Goal: Task Accomplishment & Management: Use online tool/utility

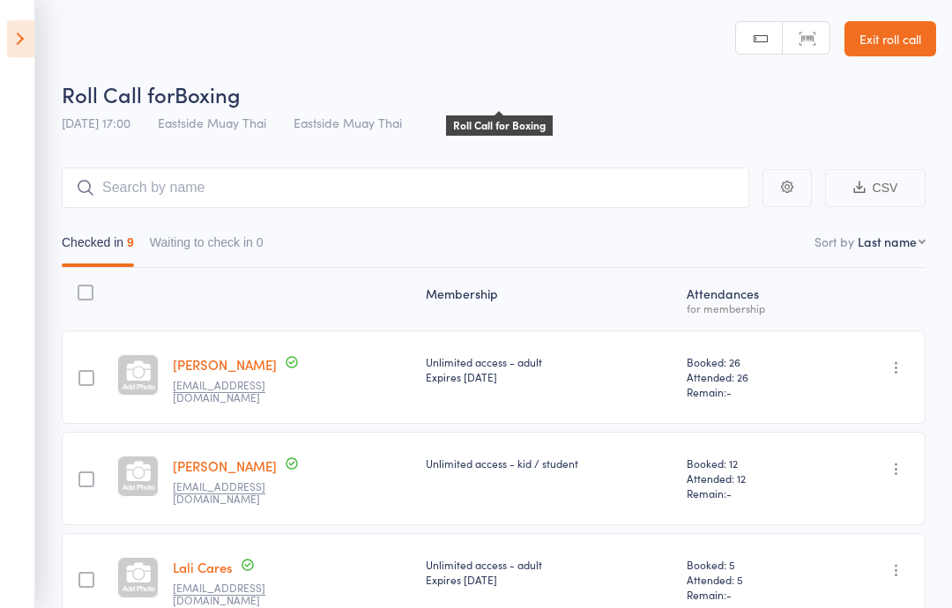
click at [223, 106] on span "Boxing" at bounding box center [208, 93] width 66 height 29
click at [159, 171] on input "search" at bounding box center [406, 188] width 688 height 41
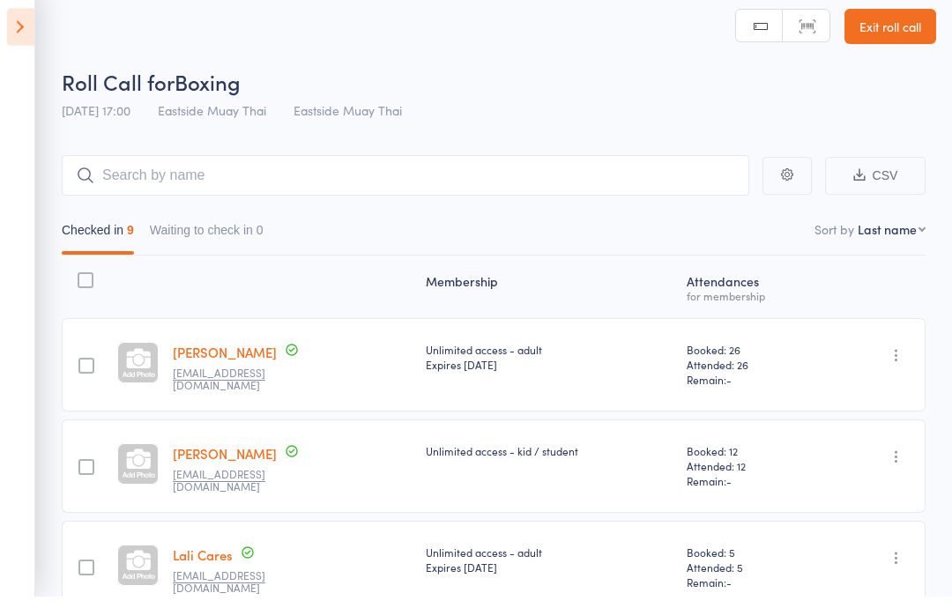
click at [15, 31] on icon at bounding box center [20, 38] width 27 height 37
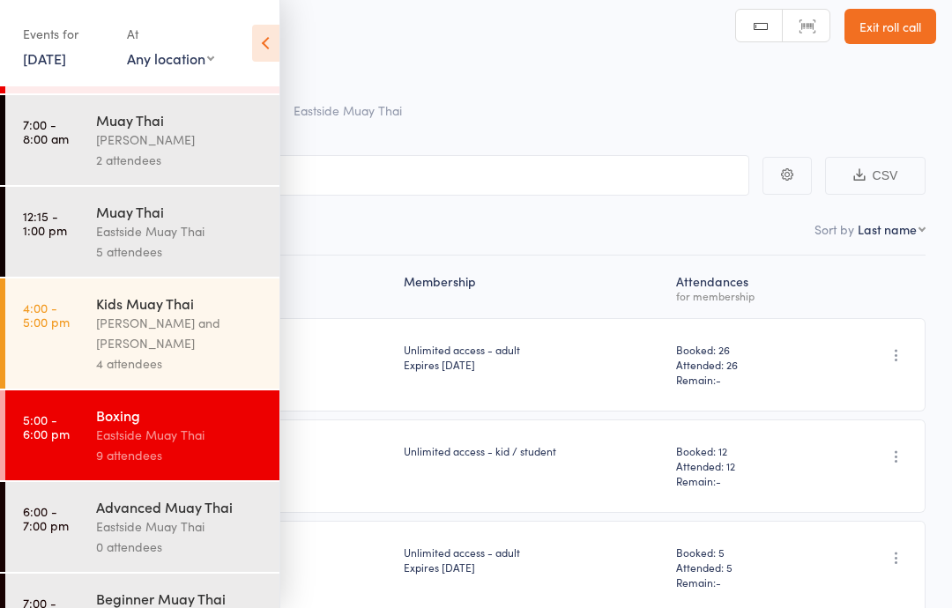
scroll to position [82, 0]
click at [28, 527] on time "6:00 - 7:00 pm" at bounding box center [46, 519] width 46 height 28
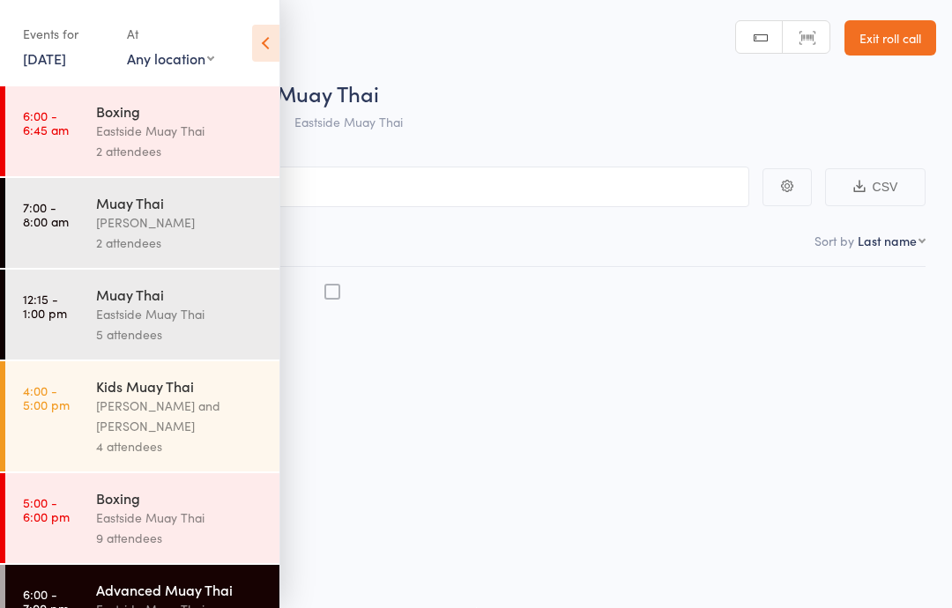
scroll to position [1, 0]
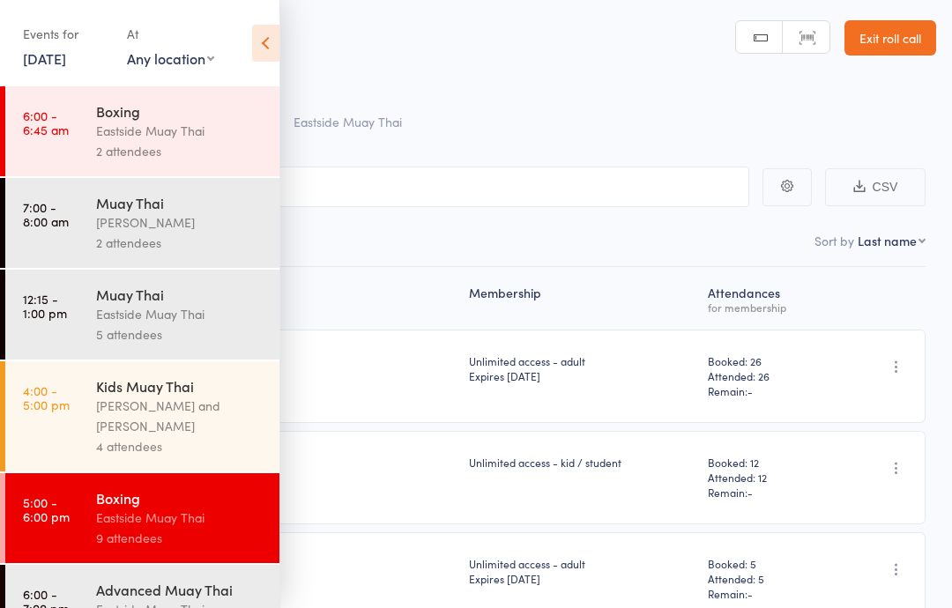
click at [523, 78] on div "Roll Call for Boxing" at bounding box center [499, 92] width 875 height 29
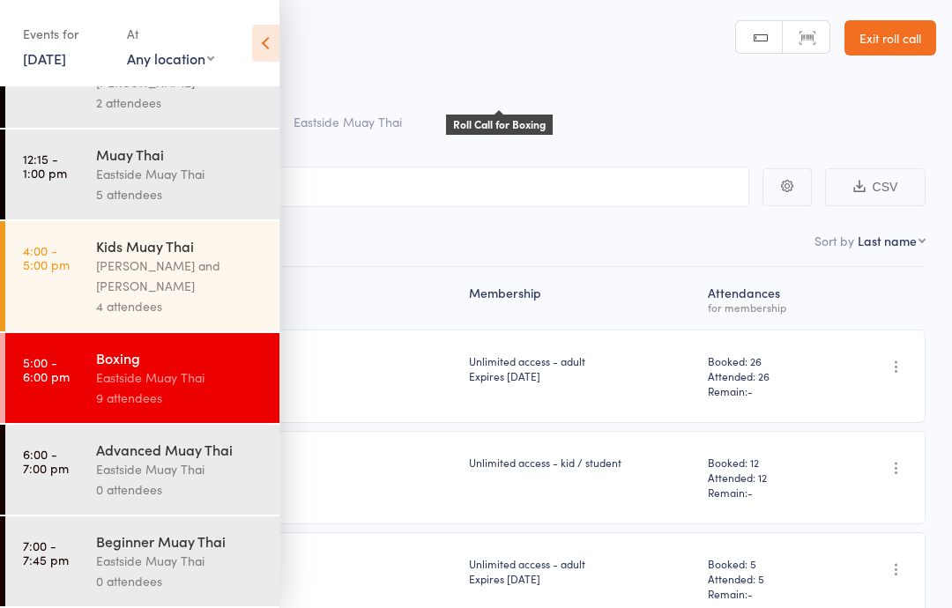
scroll to position [153, 0]
click at [51, 479] on link "6:00 - 7:00 pm Advanced Muay Thai Eastside Muay Thai 0 attendees" at bounding box center [142, 470] width 274 height 90
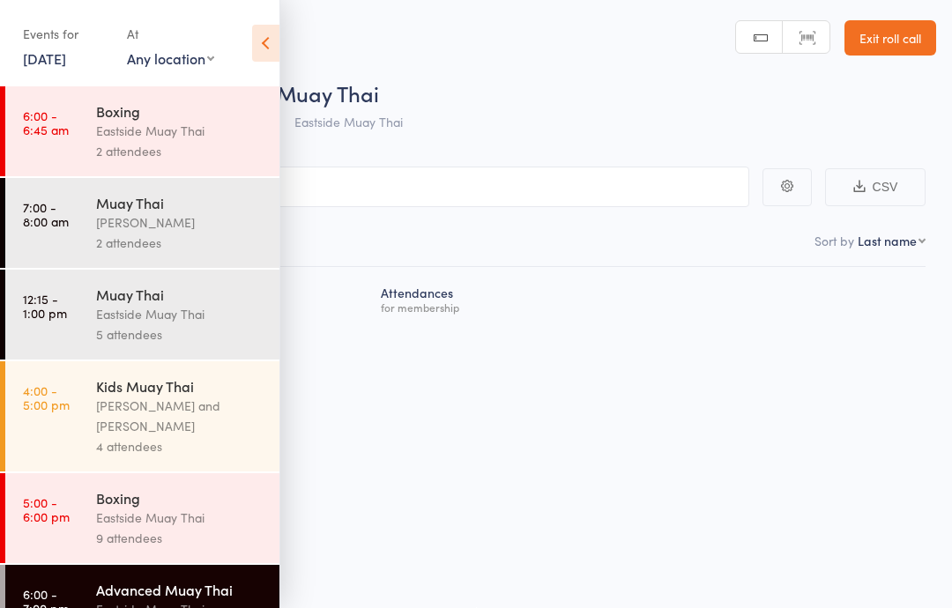
click at [264, 42] on icon at bounding box center [265, 43] width 27 height 37
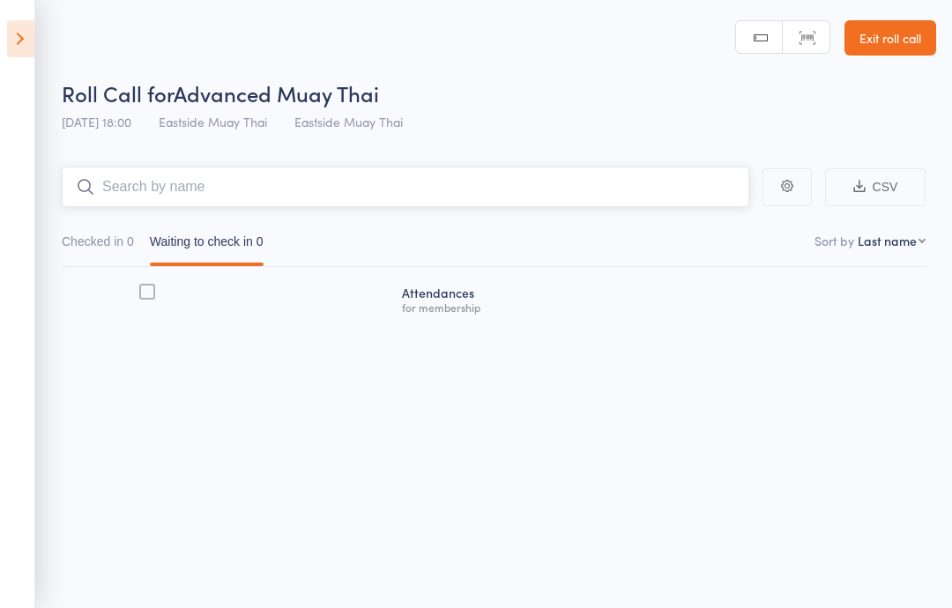
click at [447, 192] on input "search" at bounding box center [406, 187] width 688 height 41
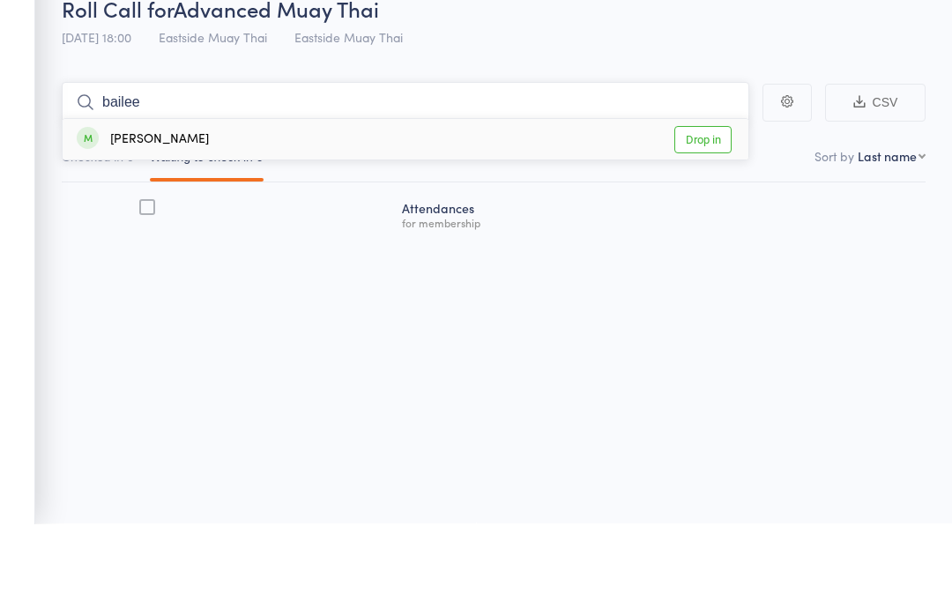
type input "bailee"
click at [703, 211] on link "Drop in" at bounding box center [703, 224] width 57 height 27
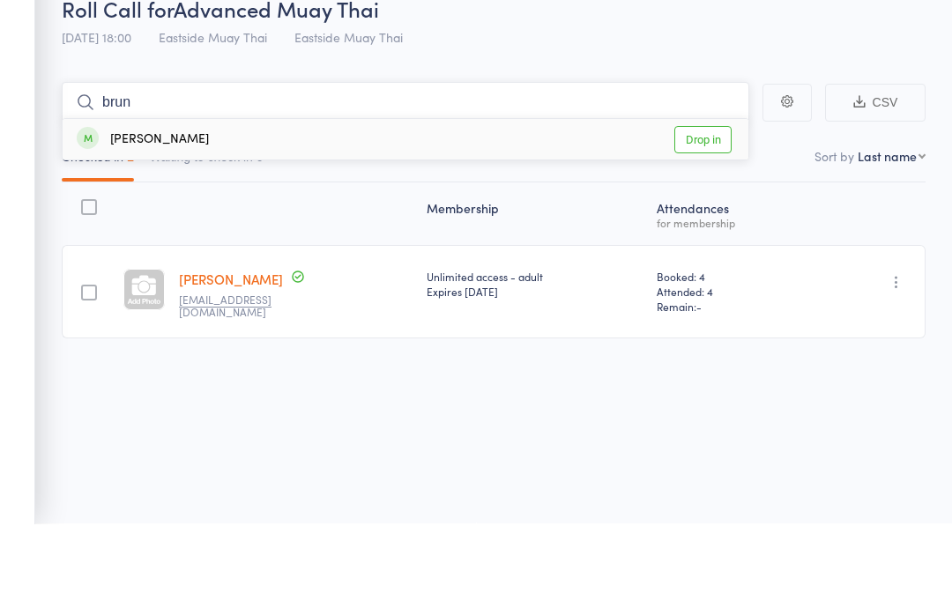
type input "brun"
click at [209, 204] on div "[PERSON_NAME] Drop in" at bounding box center [406, 224] width 686 height 41
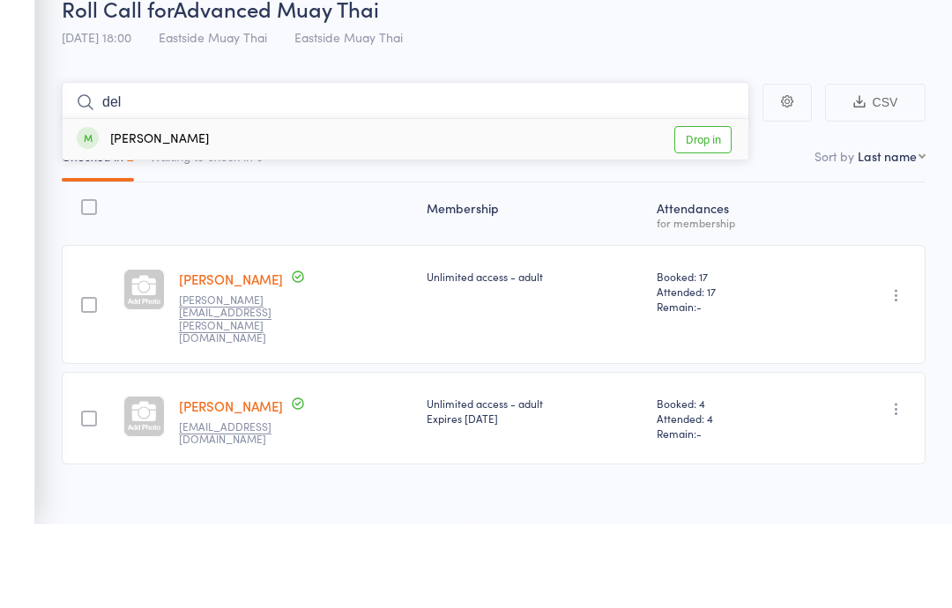
type input "del"
click at [265, 204] on div "[PERSON_NAME] Drop in" at bounding box center [406, 224] width 686 height 41
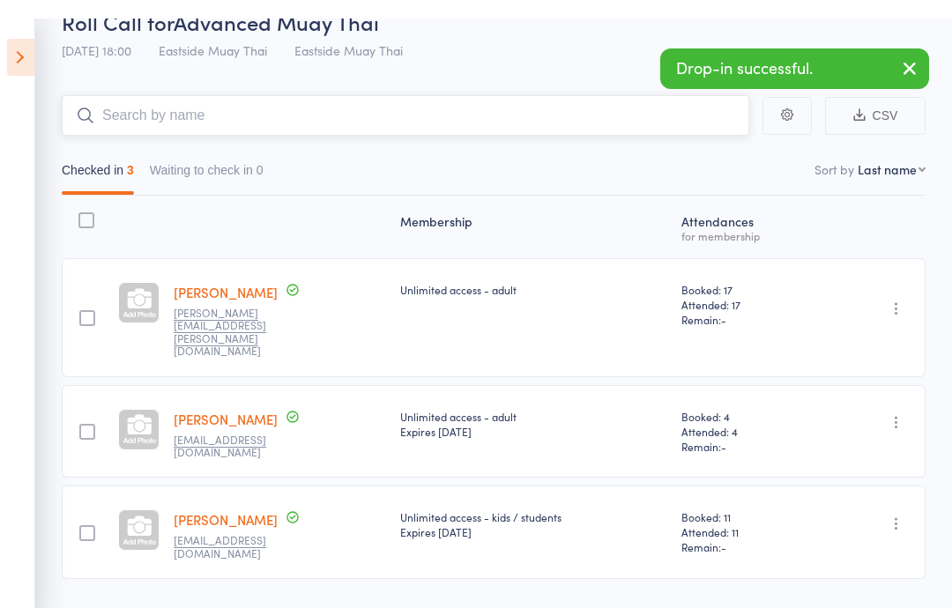
scroll to position [92, 0]
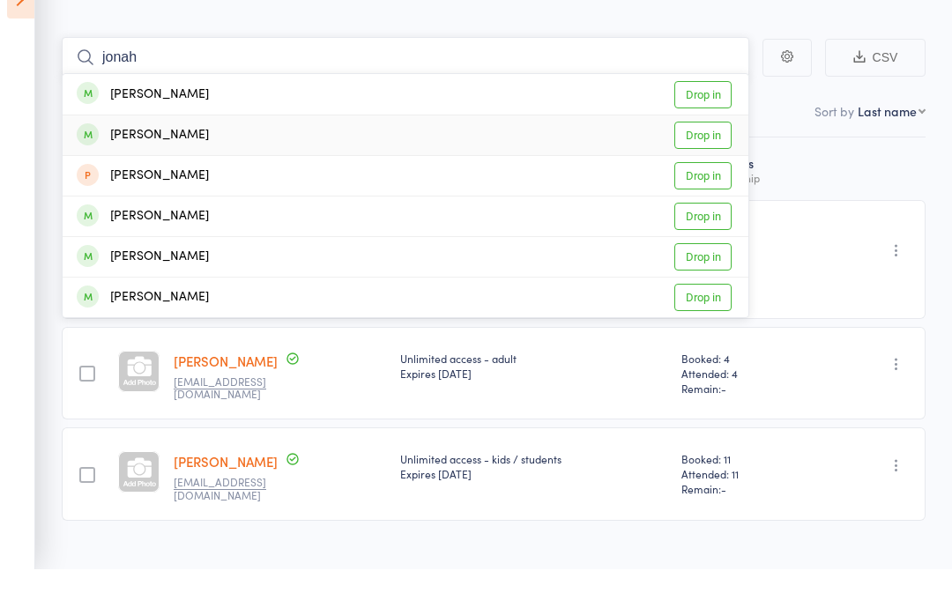
type input "jonah"
click at [707, 160] on link "Drop in" at bounding box center [703, 173] width 57 height 27
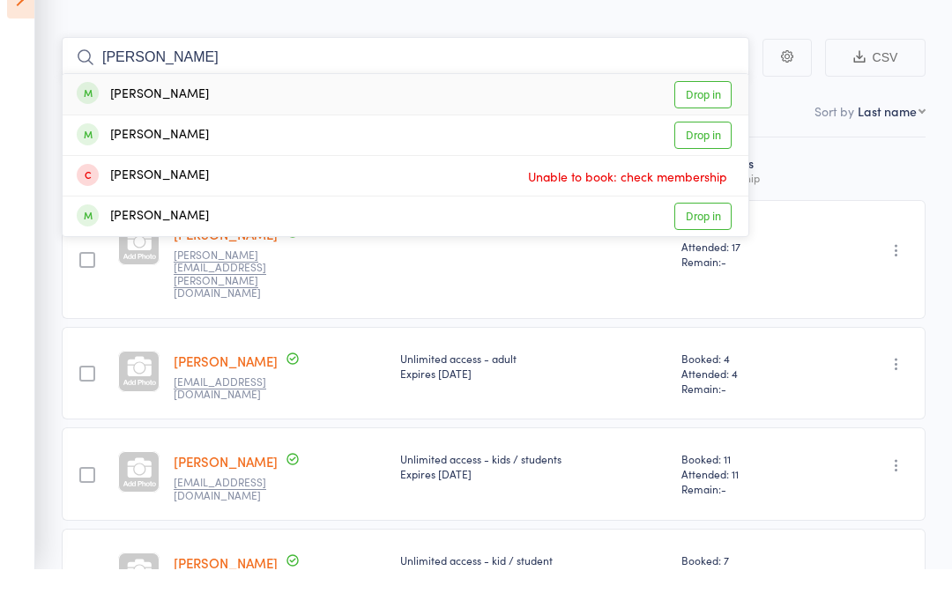
type input "[PERSON_NAME]"
click at [700, 120] on link "Drop in" at bounding box center [703, 133] width 57 height 27
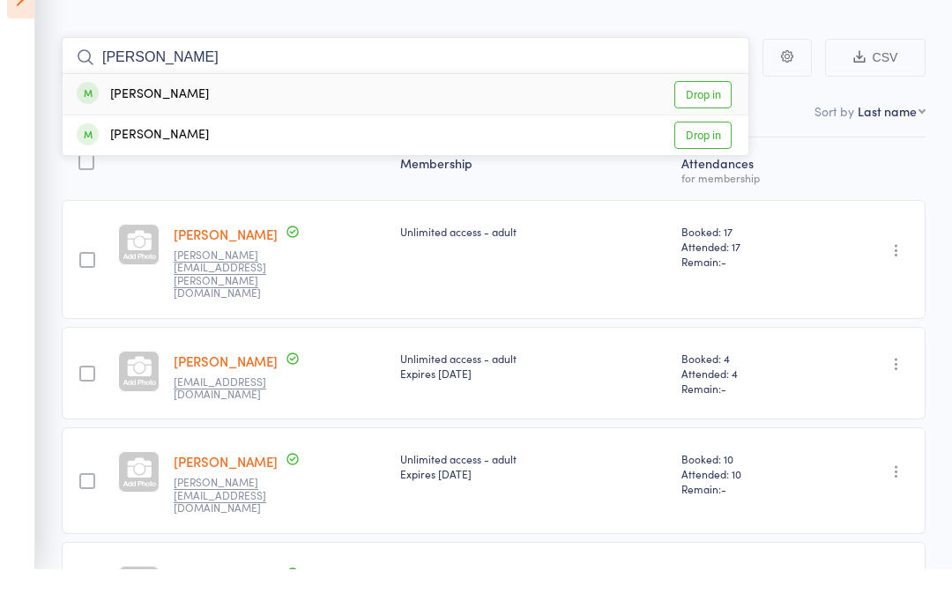
type input "[PERSON_NAME]"
click at [314, 113] on div "[PERSON_NAME] Drop in" at bounding box center [406, 133] width 686 height 41
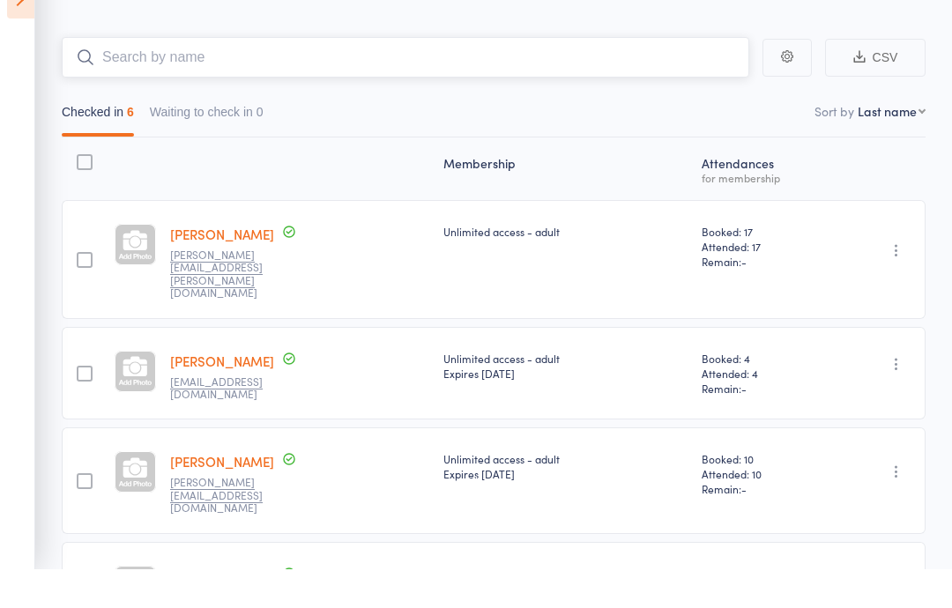
scroll to position [130, 0]
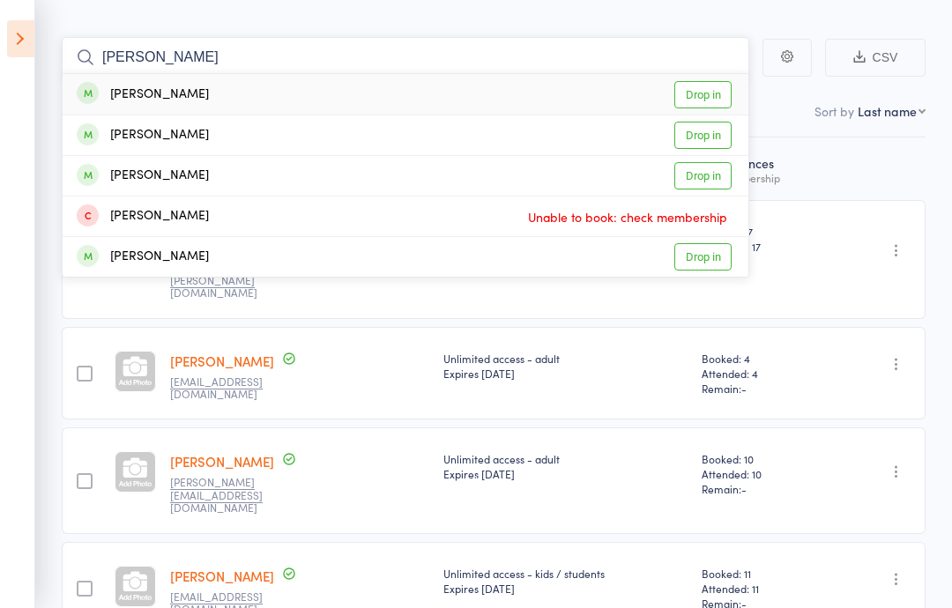
type input "[PERSON_NAME]"
click at [705, 85] on link "Drop in" at bounding box center [703, 94] width 57 height 27
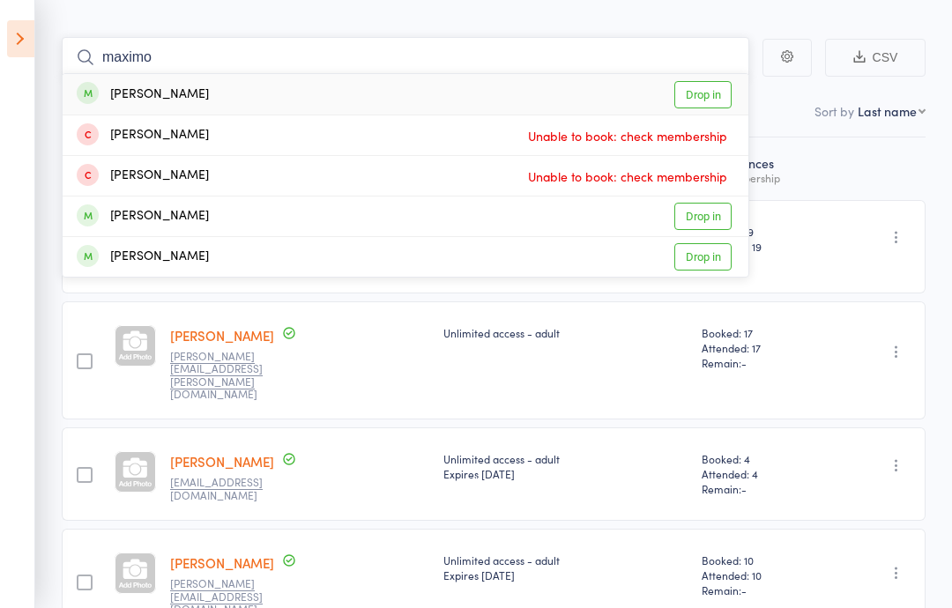
type input "maximo"
click at [704, 75] on div "[PERSON_NAME] Drop in" at bounding box center [406, 94] width 686 height 41
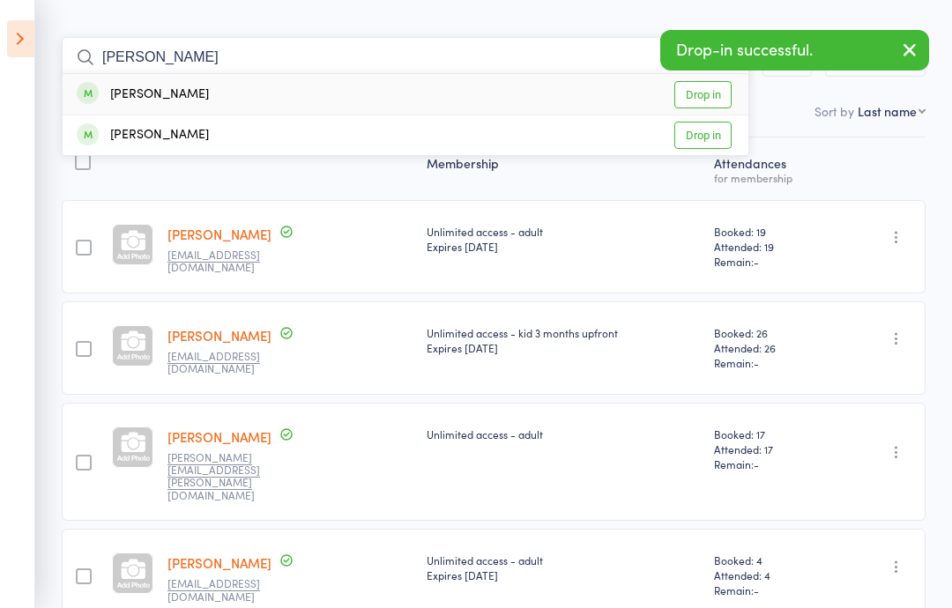
click at [712, 72] on input "[PERSON_NAME]" at bounding box center [406, 57] width 688 height 41
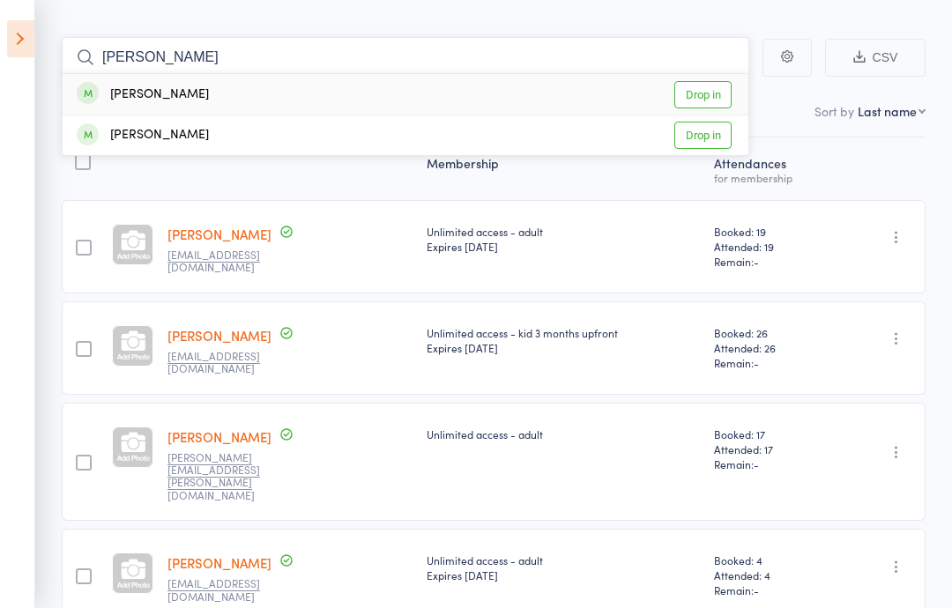
type input "[PERSON_NAME]"
click at [714, 81] on link "Drop in" at bounding box center [703, 94] width 57 height 27
type input "[PERSON_NAME]"
click at [701, 86] on link "Drop in" at bounding box center [703, 94] width 57 height 27
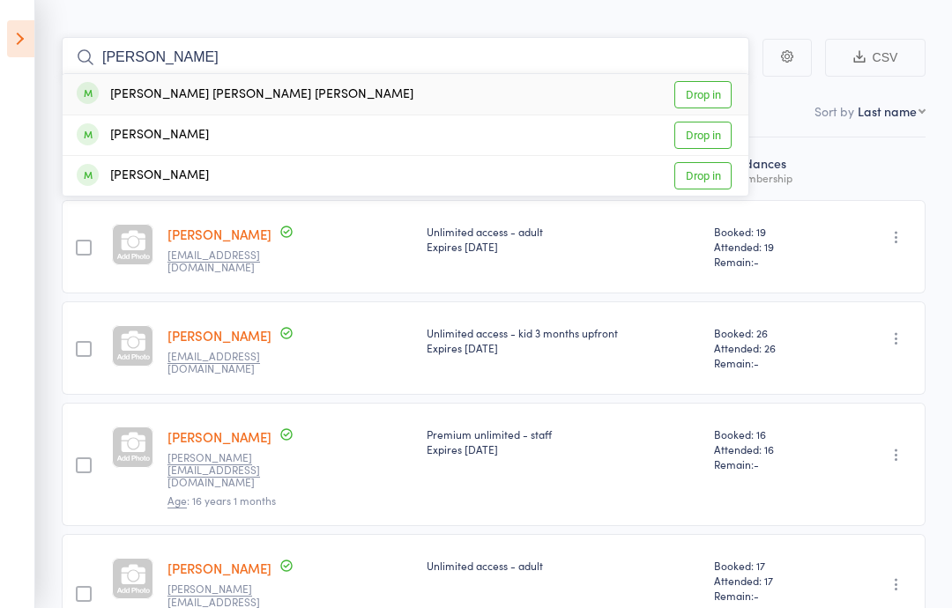
type input "[PERSON_NAME]"
click at [373, 83] on div "[PERSON_NAME] [PERSON_NAME] [PERSON_NAME] Drop in" at bounding box center [406, 94] width 686 height 41
